Goal: Task Accomplishment & Management: Use online tool/utility

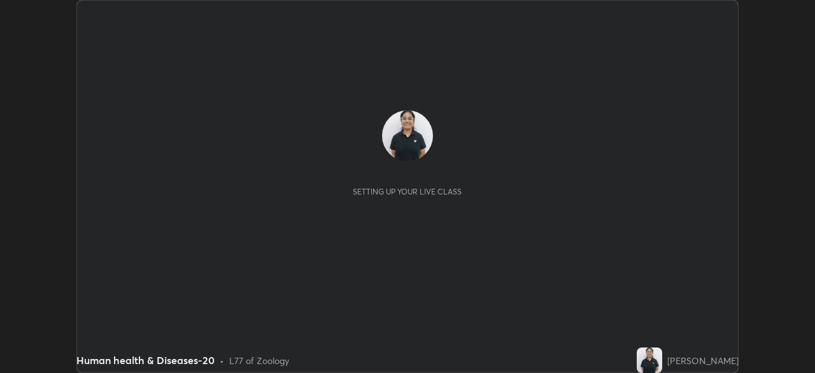
scroll to position [373, 815]
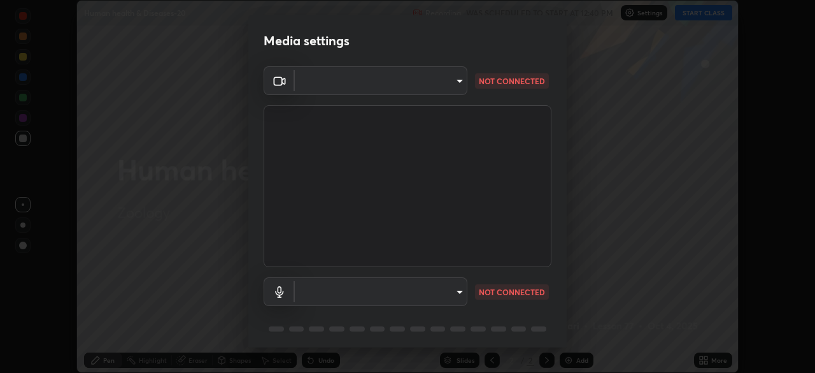
type input "a95ec08be71747ebca7d8e0fa44fc66675d1afff5fb8bf44cf17b76dfe565b1d"
type input "7daced5f9e5ff2e7ab88509eaaee71680770722f7d3d90d3f03a4fc5714dd9f0"
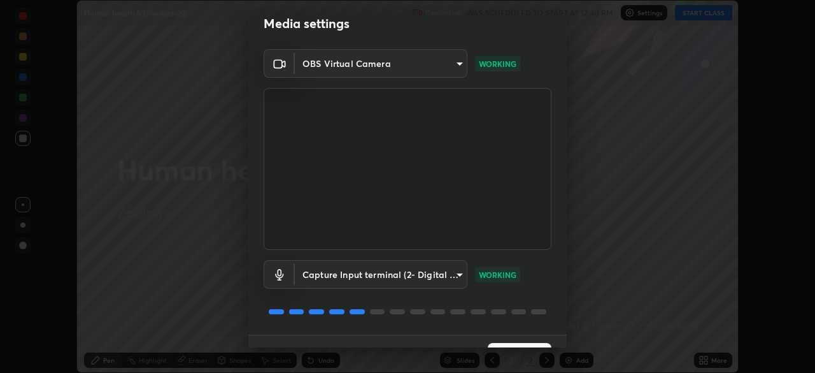
scroll to position [45, 0]
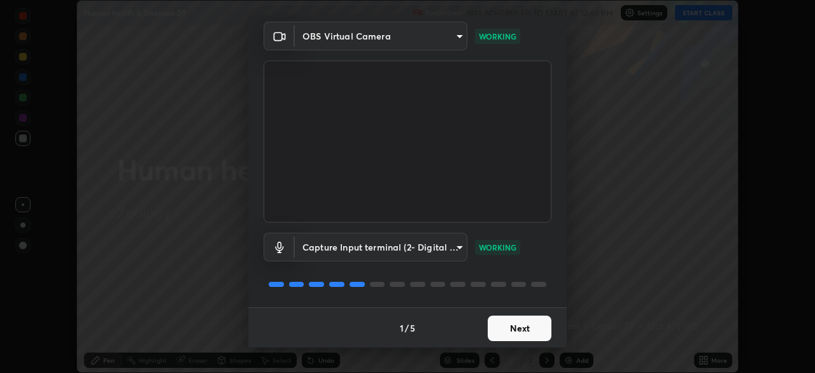
click at [513, 329] on button "Next" at bounding box center [520, 327] width 64 height 25
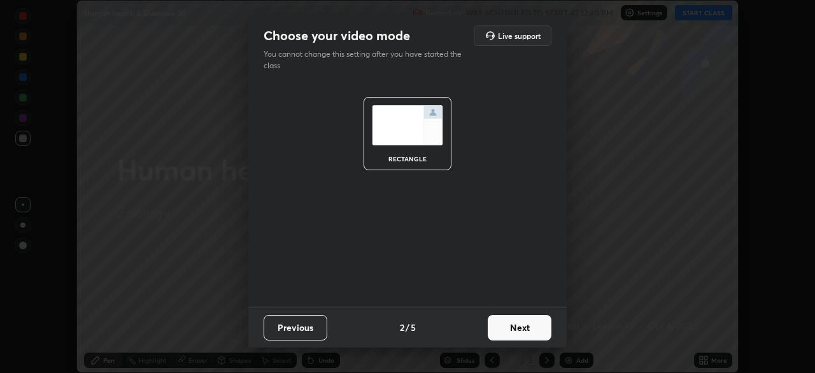
click at [511, 325] on button "Next" at bounding box center [520, 327] width 64 height 25
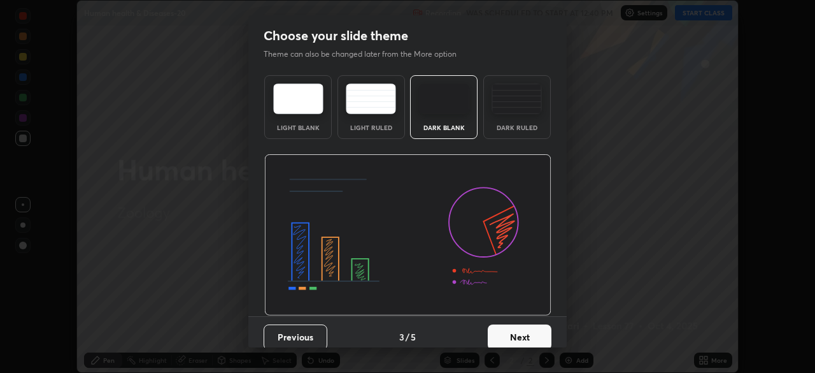
click at [517, 128] on div "Dark Ruled" at bounding box center [517, 127] width 51 height 6
click at [508, 338] on button "Next" at bounding box center [520, 336] width 64 height 25
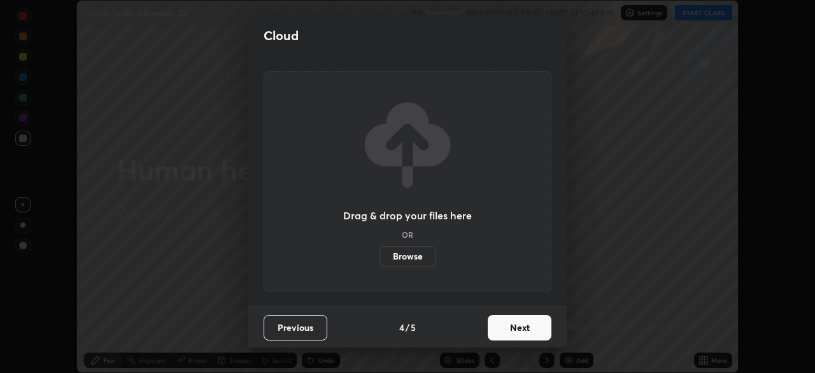
click at [510, 330] on button "Next" at bounding box center [520, 327] width 64 height 25
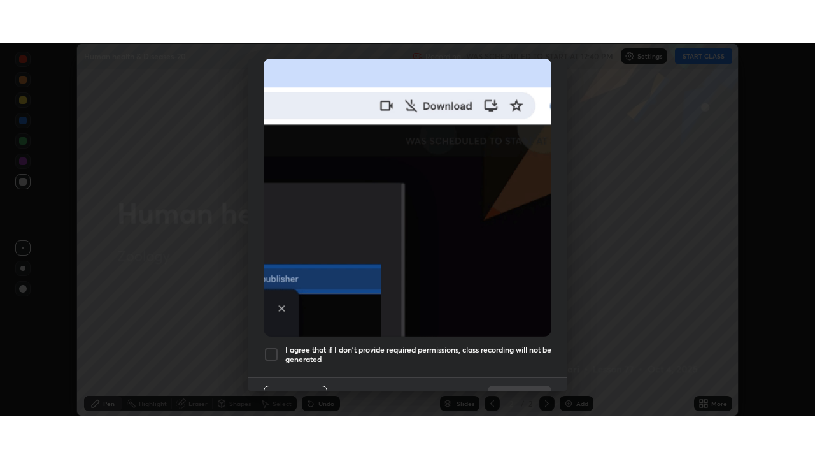
scroll to position [285, 0]
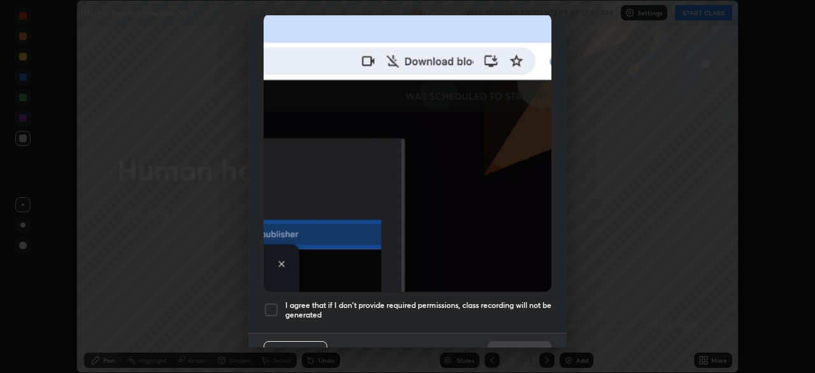
click at [270, 302] on div at bounding box center [271, 309] width 15 height 15
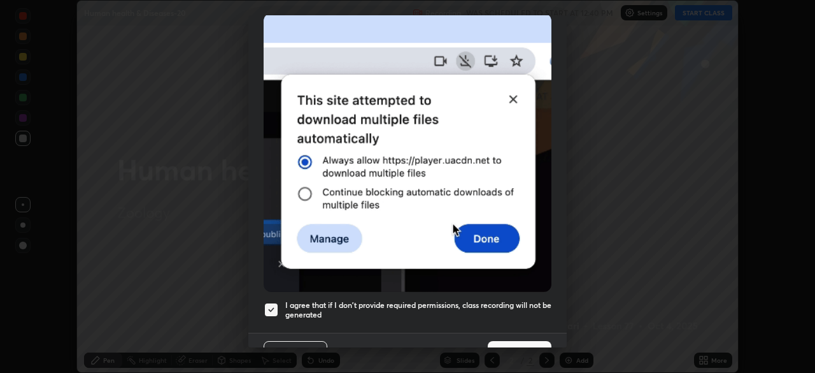
click at [508, 341] on button "Done" at bounding box center [520, 353] width 64 height 25
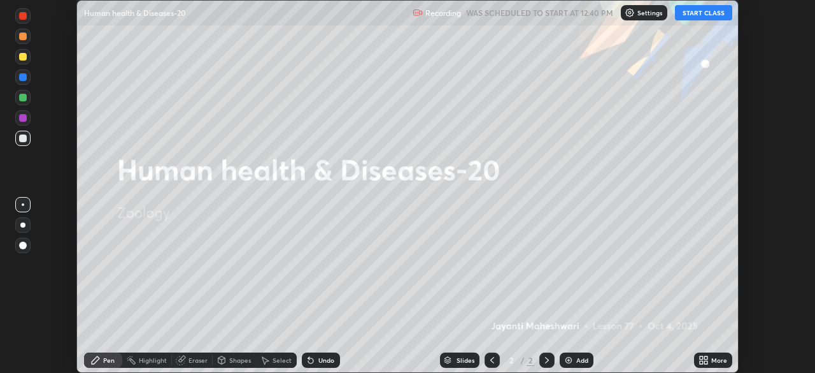
click at [705, 14] on button "START CLASS" at bounding box center [703, 12] width 57 height 15
click at [712, 360] on div "More" at bounding box center [720, 360] width 16 height 6
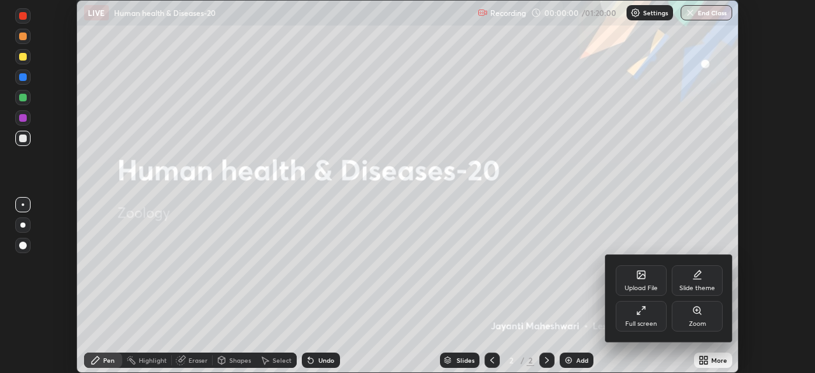
click at [640, 321] on div "Full screen" at bounding box center [642, 323] width 32 height 6
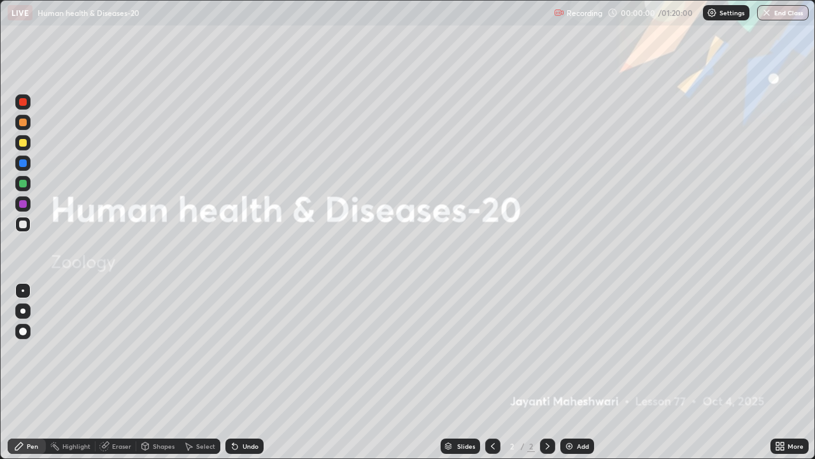
scroll to position [459, 815]
click at [578, 372] on div "Add" at bounding box center [583, 446] width 12 height 6
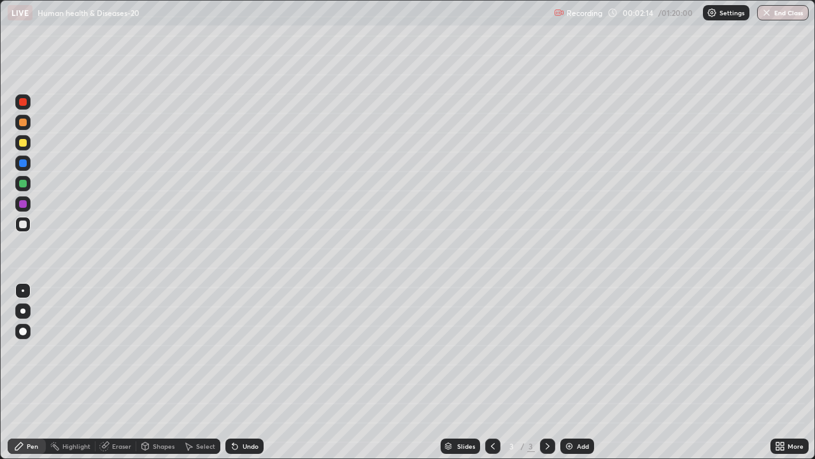
click at [25, 317] on div at bounding box center [22, 310] width 15 height 15
click at [155, 372] on div "Shapes" at bounding box center [164, 446] width 22 height 6
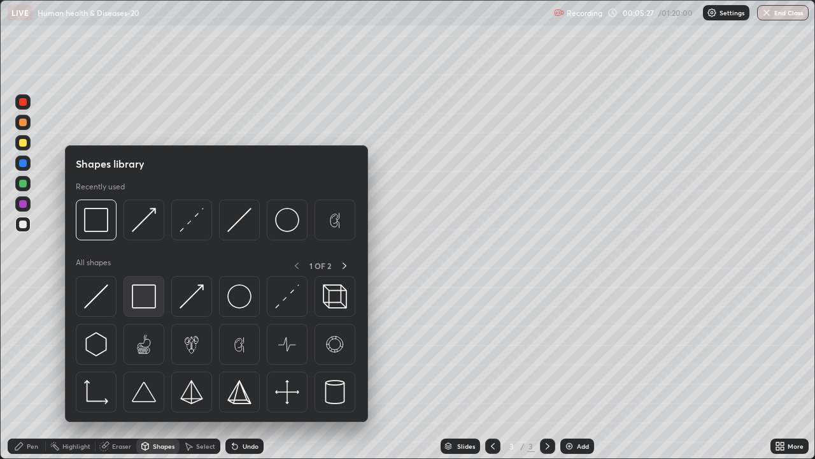
click at [145, 302] on img at bounding box center [144, 296] width 24 height 24
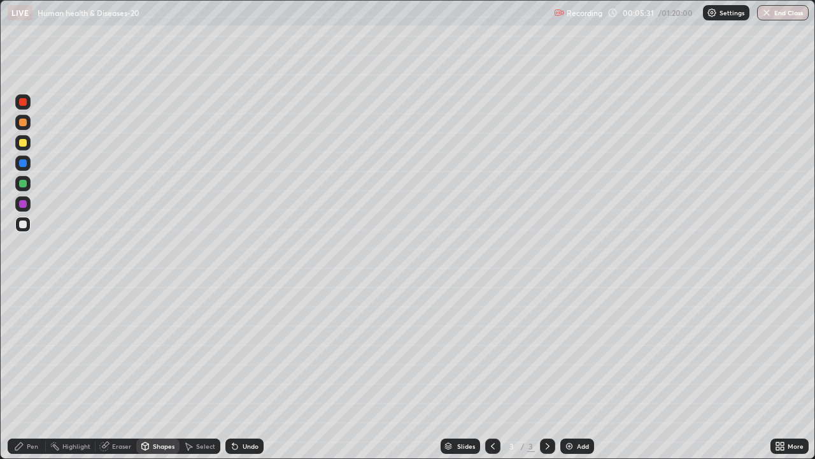
click at [23, 143] on div at bounding box center [23, 143] width 8 height 8
click at [25, 372] on div "Pen" at bounding box center [27, 445] width 38 height 15
click at [243, 372] on div "Undo" at bounding box center [244, 445] width 38 height 15
click at [243, 372] on div "Undo" at bounding box center [251, 446] width 16 height 6
click at [22, 186] on div at bounding box center [23, 184] width 8 height 8
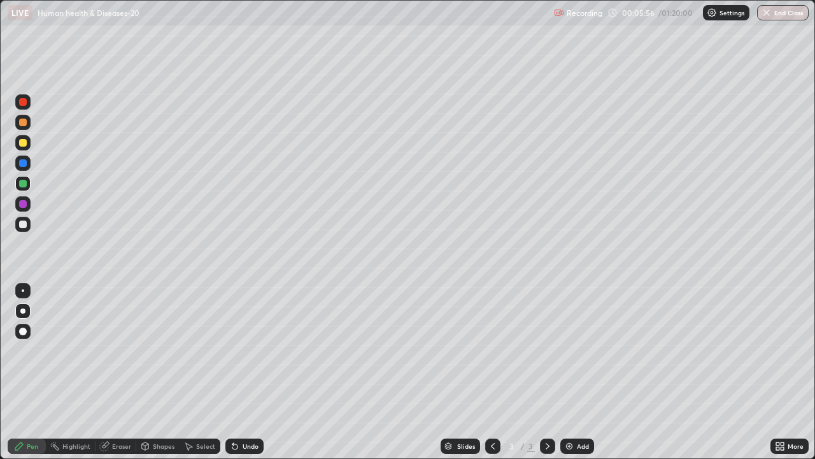
click at [20, 145] on div at bounding box center [23, 143] width 8 height 8
click at [23, 224] on div at bounding box center [23, 224] width 8 height 8
click at [25, 146] on div at bounding box center [23, 143] width 8 height 8
click at [24, 189] on div at bounding box center [22, 183] width 15 height 15
click at [23, 224] on div at bounding box center [23, 224] width 8 height 8
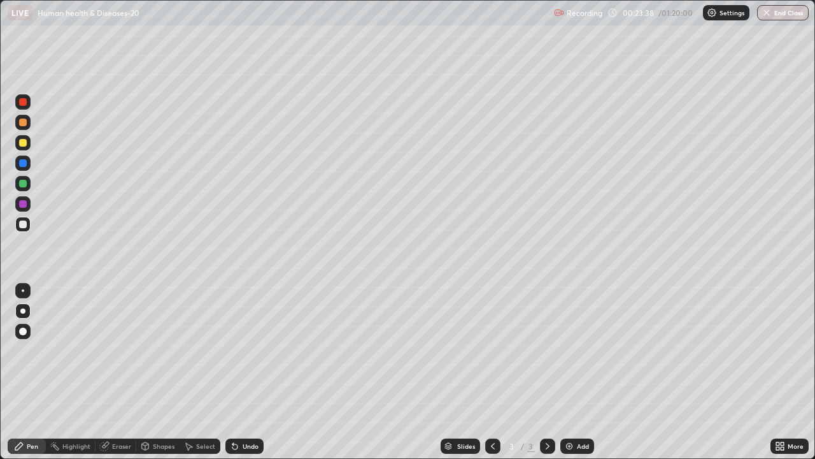
click at [23, 183] on div at bounding box center [23, 184] width 8 height 8
click at [25, 227] on div at bounding box center [23, 224] width 8 height 8
click at [23, 183] on div at bounding box center [23, 184] width 8 height 8
click at [571, 372] on img at bounding box center [569, 446] width 10 height 10
click at [24, 145] on div at bounding box center [23, 143] width 8 height 8
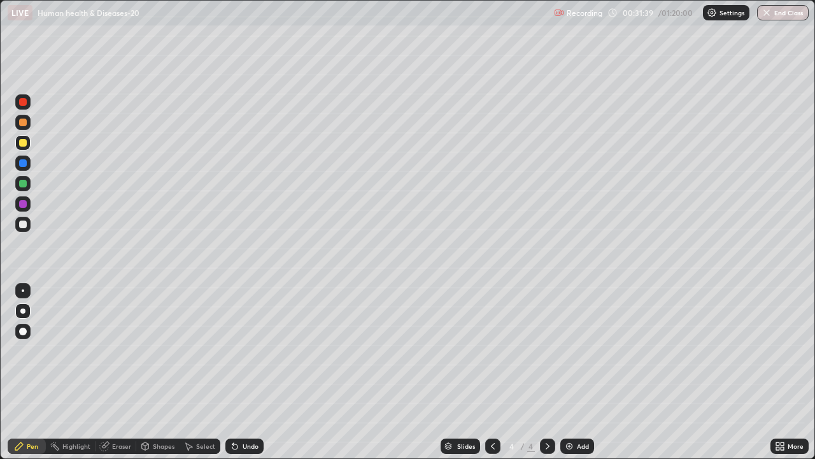
click at [24, 186] on div at bounding box center [23, 184] width 8 height 8
click at [24, 148] on div at bounding box center [22, 142] width 15 height 15
click at [24, 164] on div at bounding box center [23, 163] width 8 height 8
click at [26, 143] on div at bounding box center [23, 143] width 8 height 8
click at [576, 372] on div "Add" at bounding box center [578, 445] width 34 height 15
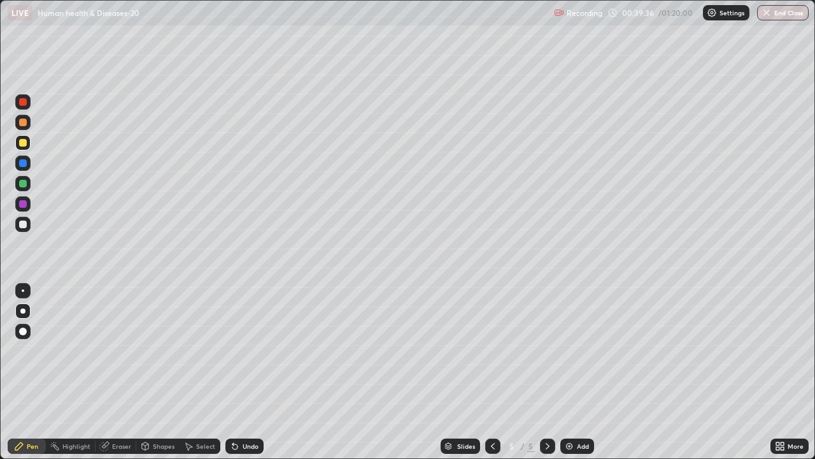
click at [21, 227] on div at bounding box center [23, 224] width 8 height 8
click at [24, 145] on div at bounding box center [23, 143] width 8 height 8
click at [28, 226] on div at bounding box center [22, 224] width 15 height 15
click at [243, 372] on div "Undo" at bounding box center [251, 446] width 16 height 6
click at [23, 148] on div at bounding box center [22, 142] width 15 height 15
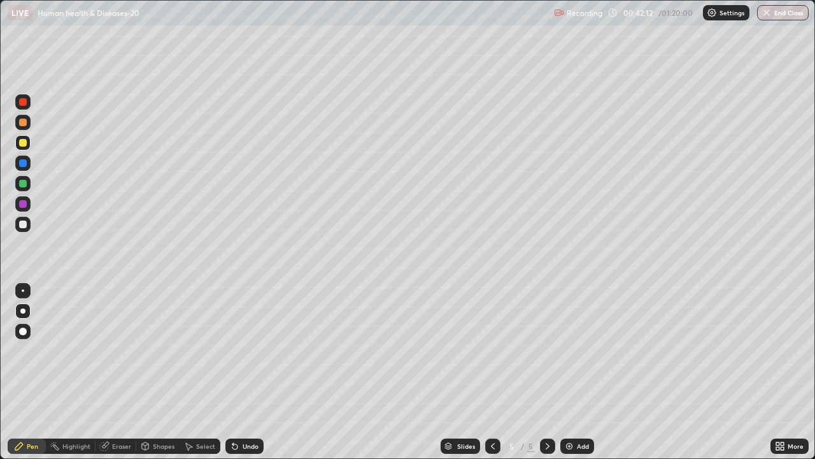
click at [23, 225] on div at bounding box center [23, 224] width 8 height 8
click at [24, 203] on div at bounding box center [23, 204] width 8 height 8
click at [24, 124] on div at bounding box center [23, 122] width 8 height 8
click at [24, 143] on div at bounding box center [23, 143] width 8 height 8
click at [29, 227] on div at bounding box center [22, 224] width 15 height 15
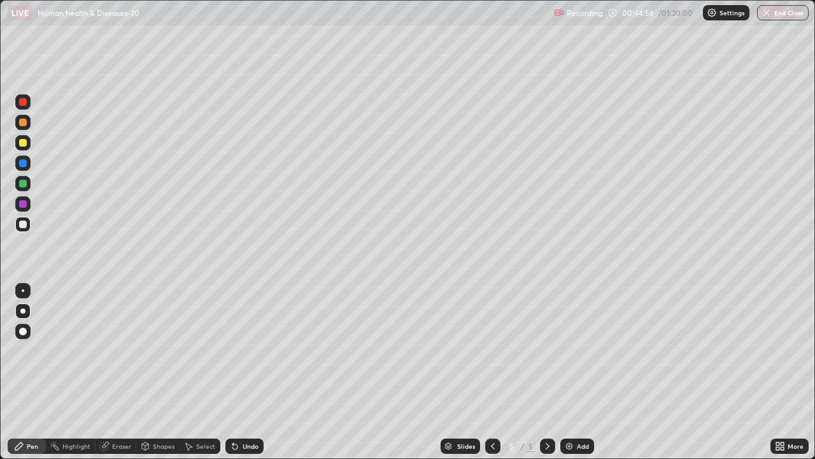
click at [250, 372] on div "Undo" at bounding box center [251, 446] width 16 height 6
click at [251, 372] on div "Undo" at bounding box center [244, 445] width 38 height 15
click at [577, 372] on div "Add" at bounding box center [583, 446] width 12 height 6
click at [23, 143] on div at bounding box center [23, 143] width 8 height 8
click at [23, 223] on div at bounding box center [23, 224] width 8 height 8
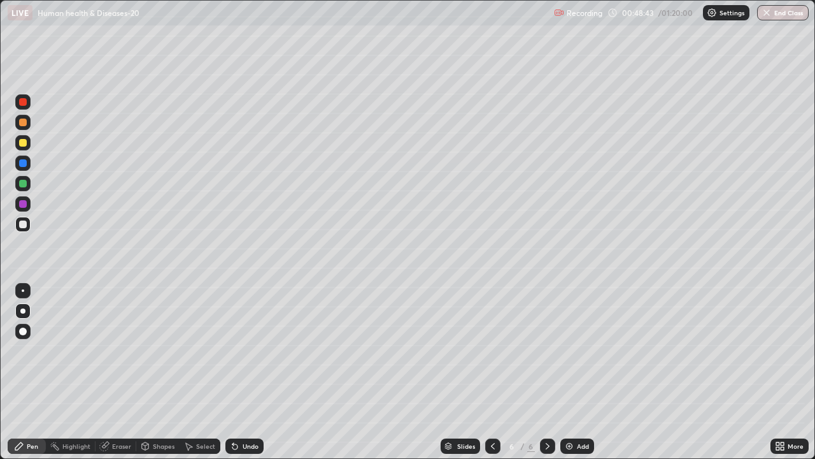
click at [19, 185] on div at bounding box center [23, 184] width 8 height 8
click at [24, 202] on div at bounding box center [23, 204] width 8 height 8
click at [22, 225] on div at bounding box center [23, 224] width 8 height 8
click at [573, 372] on div "Add" at bounding box center [578, 445] width 34 height 15
click at [27, 141] on div at bounding box center [22, 142] width 15 height 15
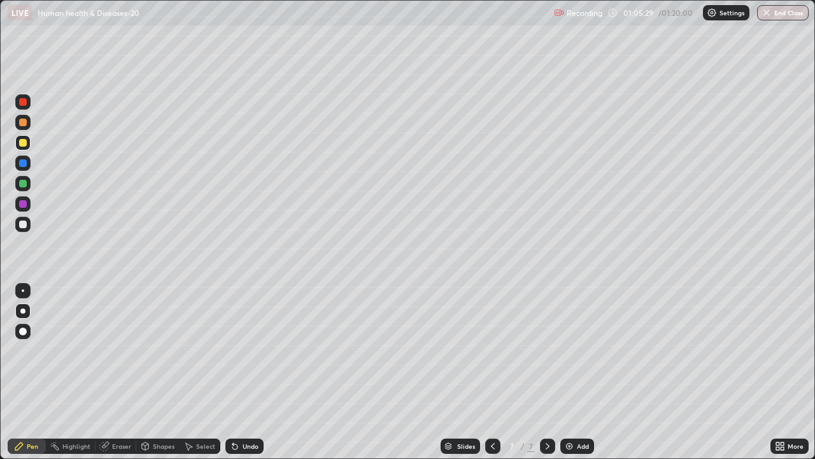
click at [25, 226] on div at bounding box center [23, 224] width 8 height 8
click at [23, 184] on div at bounding box center [23, 184] width 8 height 8
click at [22, 227] on div at bounding box center [23, 224] width 8 height 8
click at [247, 372] on div "Undo" at bounding box center [251, 446] width 16 height 6
click at [245, 372] on div "Undo" at bounding box center [251, 446] width 16 height 6
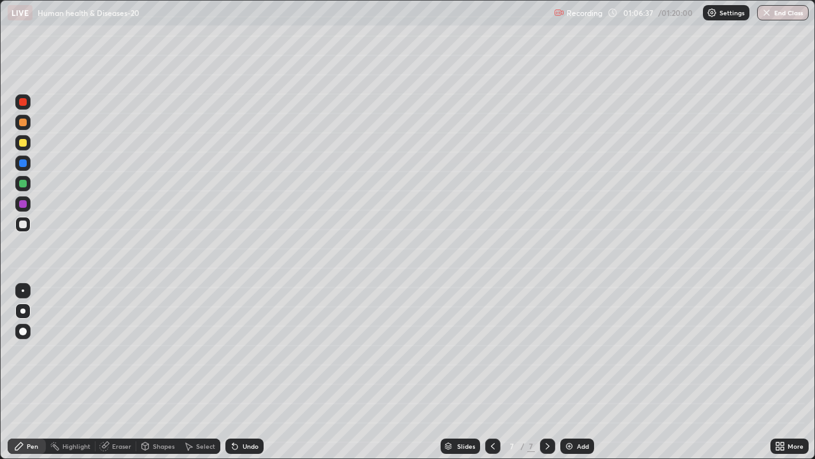
click at [243, 372] on div "Undo" at bounding box center [251, 446] width 16 height 6
click at [245, 372] on div "Undo" at bounding box center [251, 446] width 16 height 6
click at [244, 372] on div "Undo" at bounding box center [251, 446] width 16 height 6
click at [245, 372] on div "Undo" at bounding box center [251, 446] width 16 height 6
click at [247, 372] on div "Undo" at bounding box center [251, 446] width 16 height 6
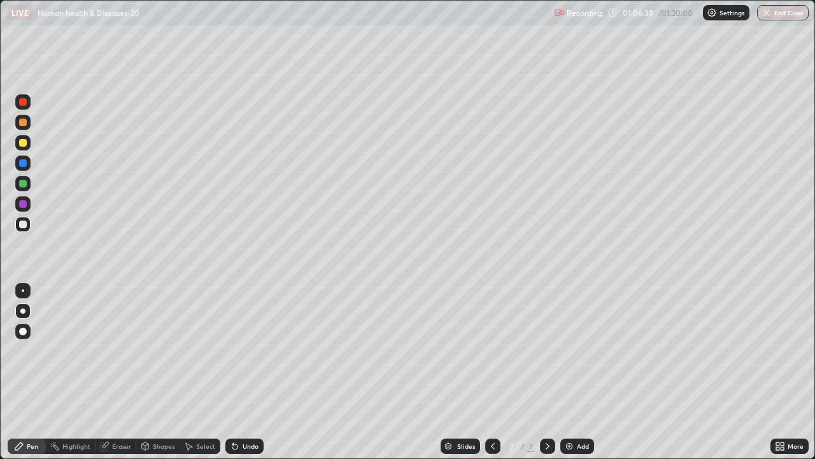
click at [247, 372] on div "Undo" at bounding box center [251, 446] width 16 height 6
click at [248, 372] on div "Undo" at bounding box center [251, 446] width 16 height 6
click at [250, 372] on div "Undo" at bounding box center [251, 446] width 16 height 6
click at [23, 185] on div at bounding box center [23, 184] width 8 height 8
click at [22, 225] on div at bounding box center [23, 224] width 8 height 8
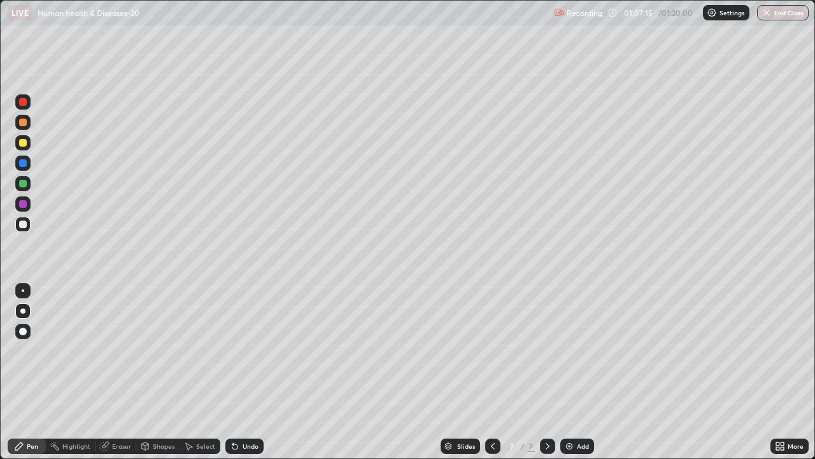
click at [24, 185] on div at bounding box center [23, 184] width 8 height 8
click at [24, 224] on div at bounding box center [23, 224] width 8 height 8
click at [24, 127] on div at bounding box center [22, 122] width 15 height 15
click at [23, 183] on div at bounding box center [23, 184] width 8 height 8
click at [29, 183] on div at bounding box center [22, 183] width 15 height 15
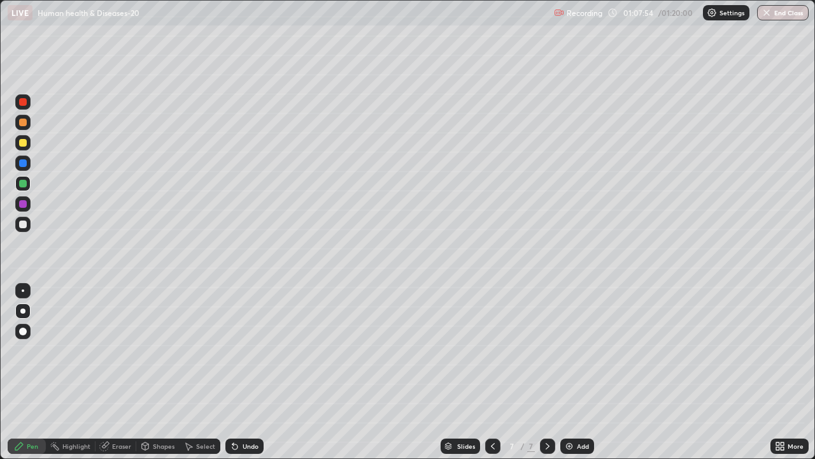
click at [27, 166] on div at bounding box center [22, 162] width 15 height 15
click at [24, 129] on div at bounding box center [22, 122] width 15 height 15
click at [776, 13] on button "End Class" at bounding box center [784, 12] width 50 height 15
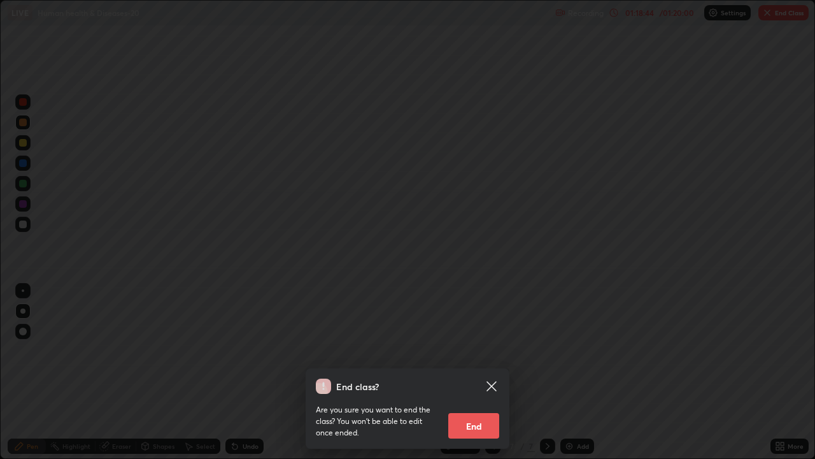
click at [468, 372] on button "End" at bounding box center [473, 425] width 51 height 25
